Goal: Navigation & Orientation: Find specific page/section

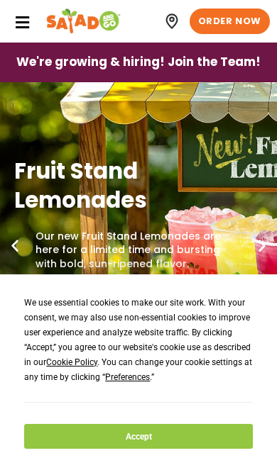
click at [198, 443] on button "Accept" at bounding box center [138, 436] width 228 height 25
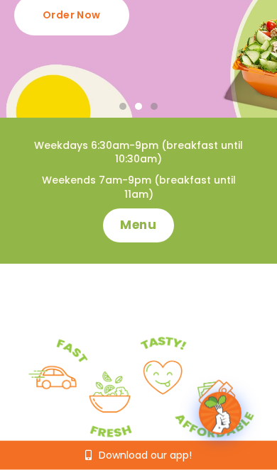
scroll to position [291, 0]
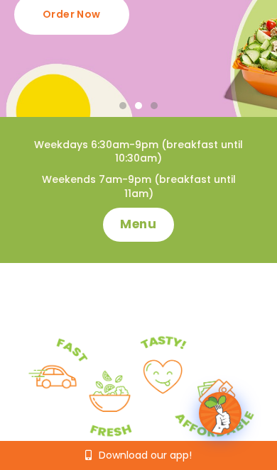
click at [136, 216] on span "Menu" at bounding box center [138, 224] width 36 height 17
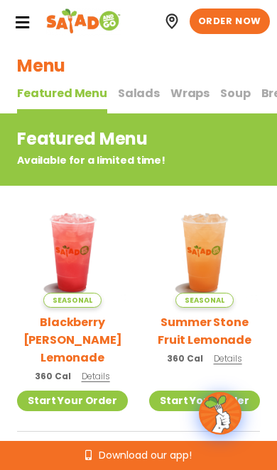
click at [19, 28] on icon at bounding box center [22, 23] width 16 height 16
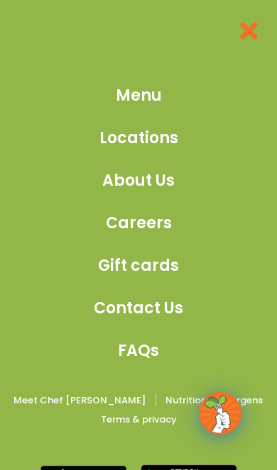
click at [107, 143] on span "Locations" at bounding box center [138, 137] width 79 height 23
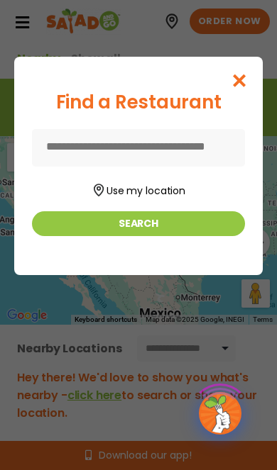
click at [126, 229] on button "Search" at bounding box center [138, 223] width 213 height 25
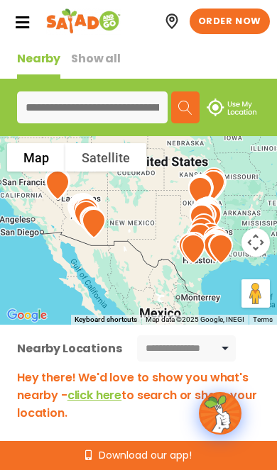
click at [35, 106] on input at bounding box center [92, 107] width 150 height 32
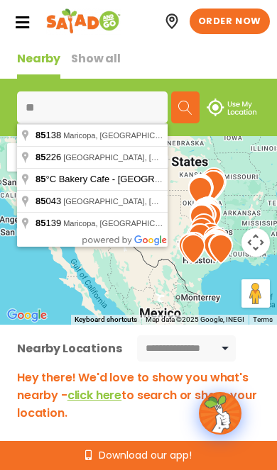
type input "**********"
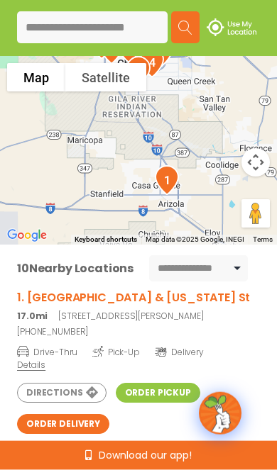
scroll to position [81, 0]
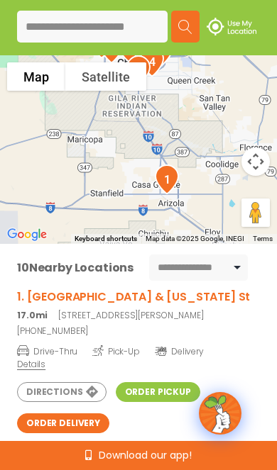
click at [41, 382] on link "Directions" at bounding box center [61, 392] width 89 height 20
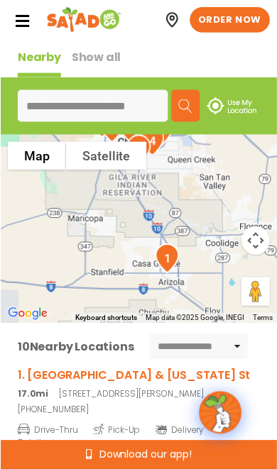
scroll to position [0, 0]
